Goal: Information Seeking & Learning: Understand process/instructions

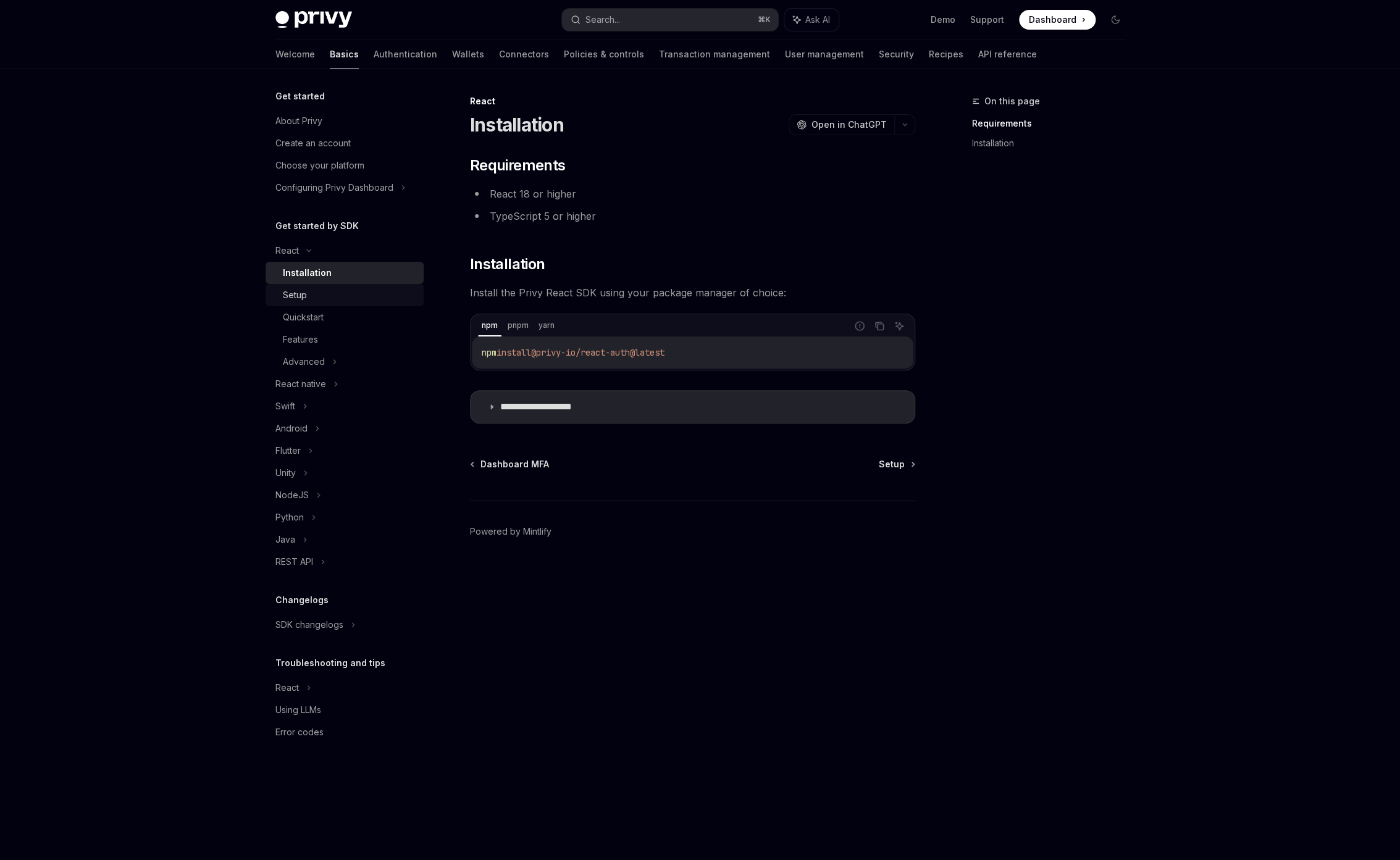
click at [379, 299] on div "Setup" at bounding box center [349, 295] width 133 height 15
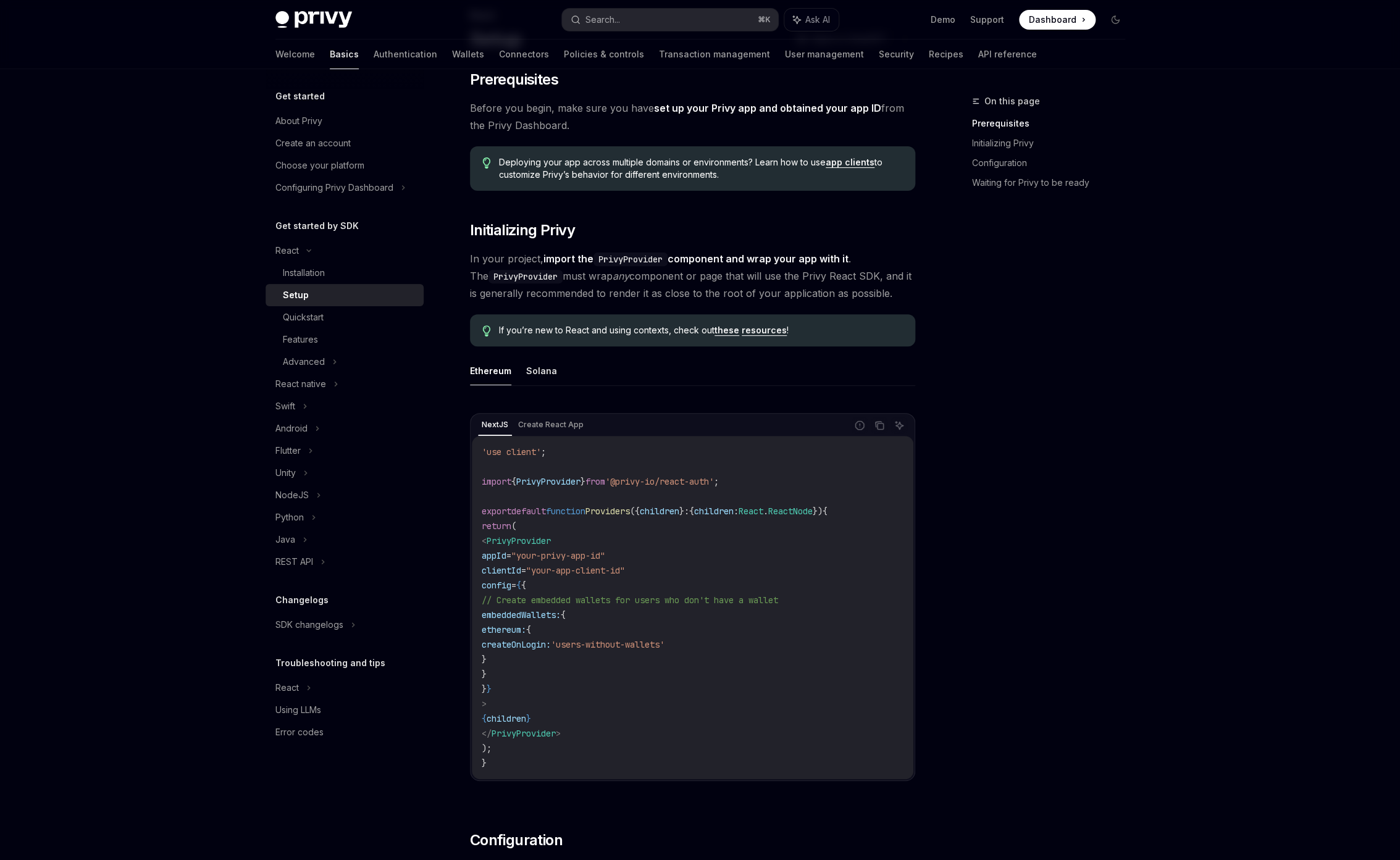
scroll to position [87, 0]
click at [281, 337] on link "Features" at bounding box center [345, 339] width 158 height 22
drag, startPoint x: 545, startPoint y: 672, endPoint x: 525, endPoint y: 621, distance: 54.8
click at [525, 621] on code "'use client' ; import { PrivyProvider } from '@privy-io/react-auth' ; export de…" at bounding box center [692, 607] width 422 height 326
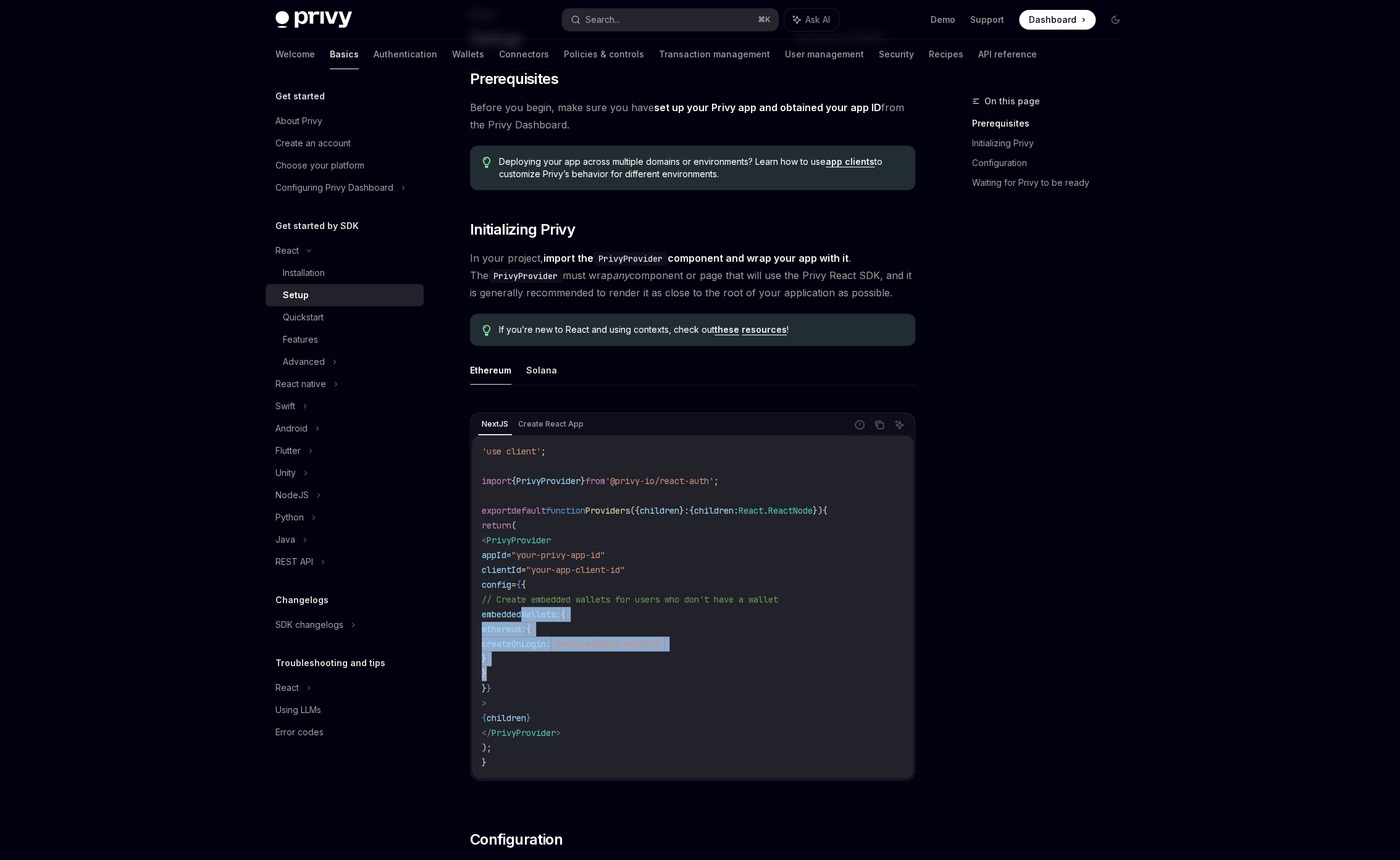
copy code "embeddedWallets: { ethereum: { createOnLogin: 'users-without-wallets' } }"
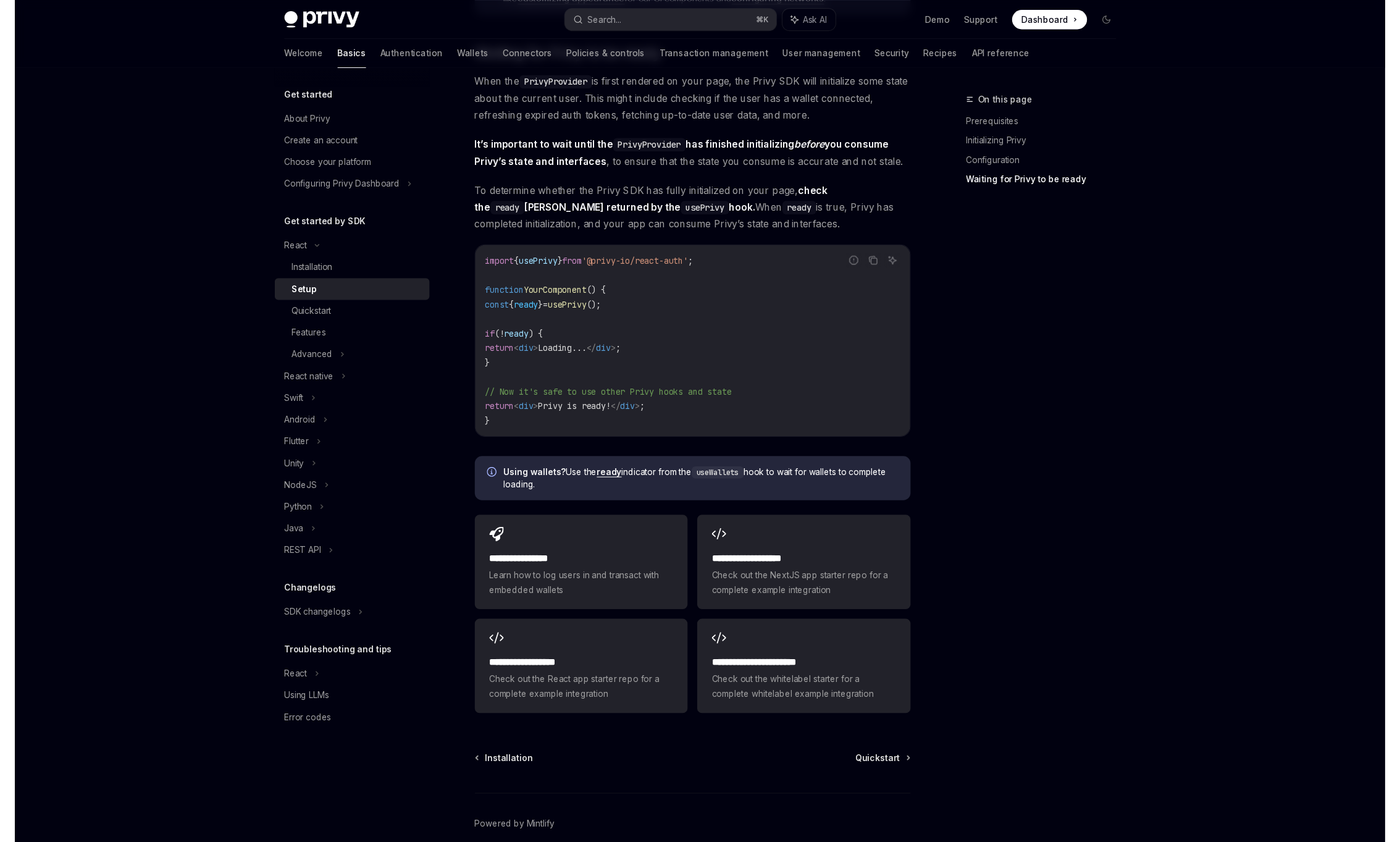
scroll to position [1206, 0]
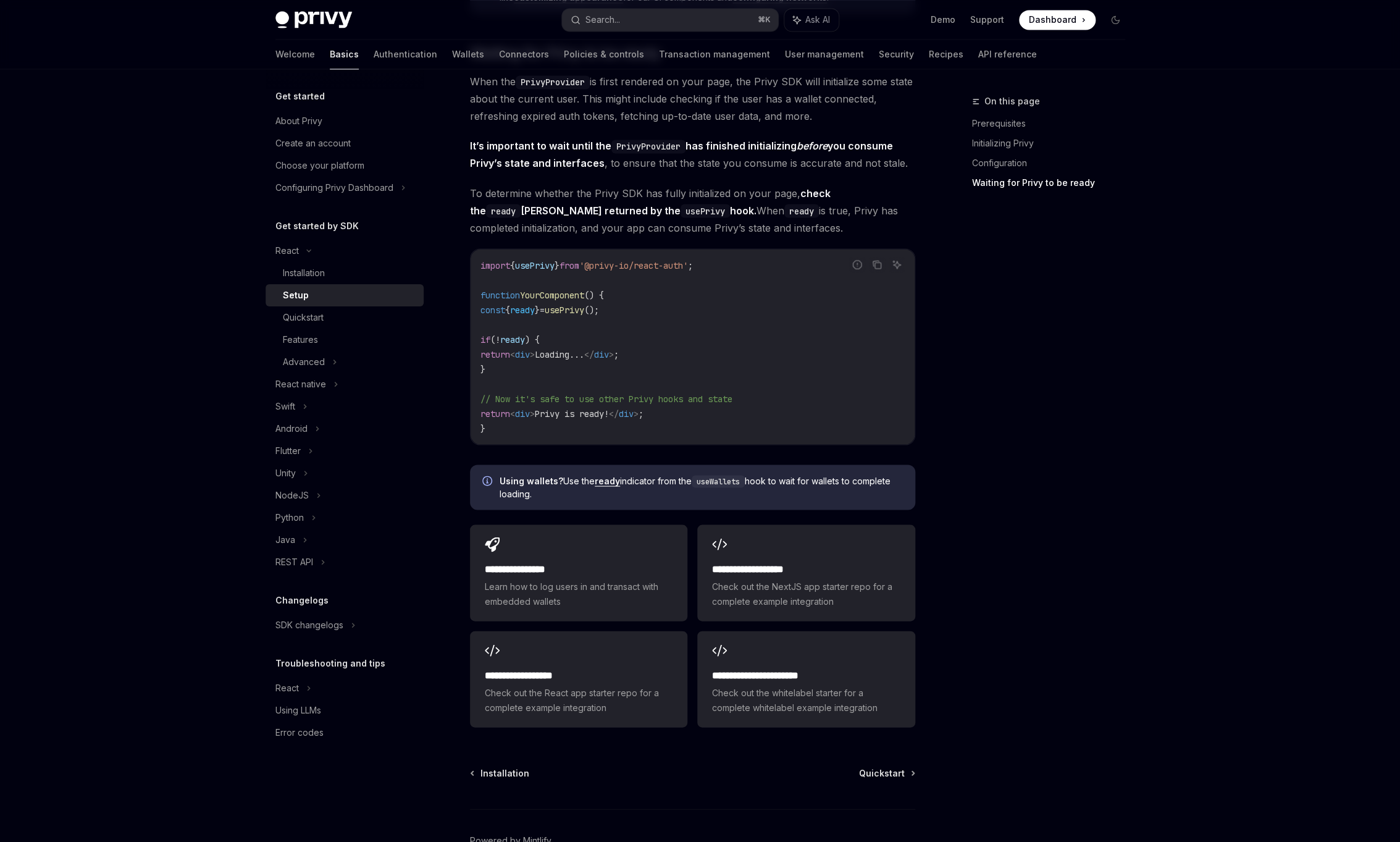
type textarea "*"
click at [1077, 270] on div "On this page Prerequisites Initializing Privy Configuration Waiting for Privy t…" at bounding box center [1041, 469] width 188 height 749
